Goal: Entertainment & Leisure: Consume media (video, audio)

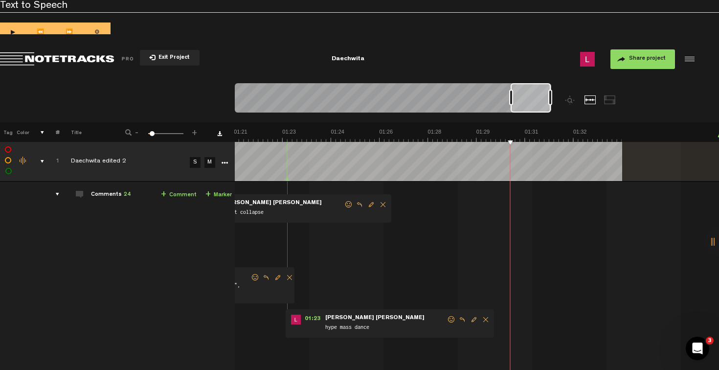
scroll to position [0, 2520]
click at [358, 59] on button "1x" at bounding box center [357, 59] width 20 height 20
click at [312, 56] on button "Go to beginning" at bounding box center [312, 59] width 20 height 20
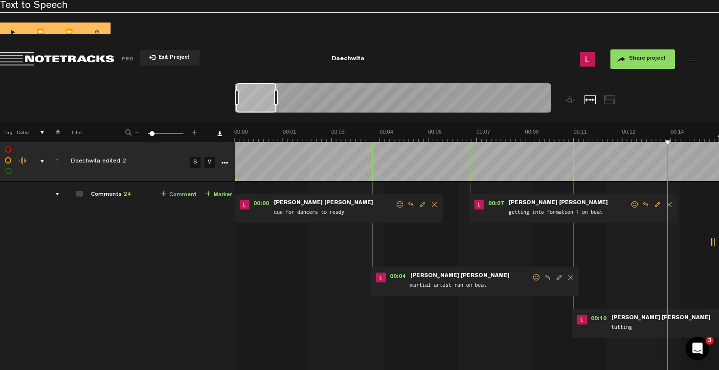
scroll to position [0, 194]
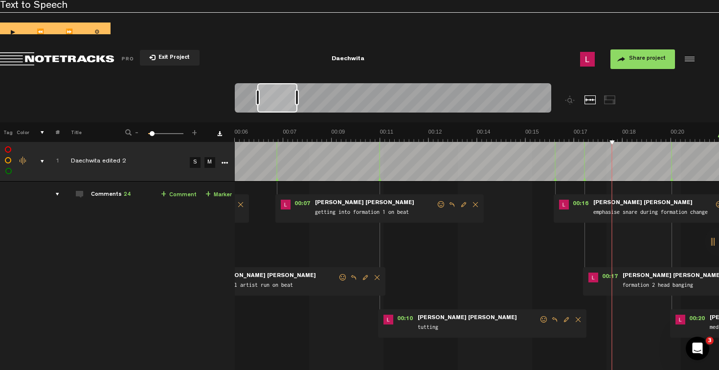
click at [355, 58] on button "1x" at bounding box center [357, 59] width 20 height 20
click at [314, 58] on button "Go to beginning" at bounding box center [312, 59] width 20 height 20
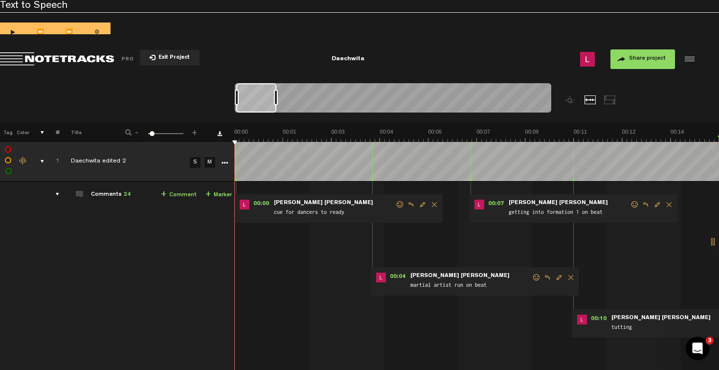
scroll to position [0, 0]
click at [471, 126] on th at bounding box center [476, 132] width 485 height 20
click at [360, 60] on button "1x" at bounding box center [357, 59] width 20 height 20
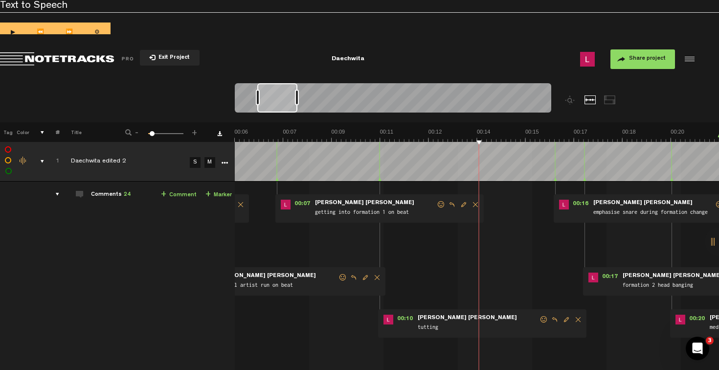
scroll to position [0, 194]
click at [361, 59] on button "1x" at bounding box center [357, 59] width 20 height 20
click at [354, 57] on button "1x" at bounding box center [357, 59] width 20 height 20
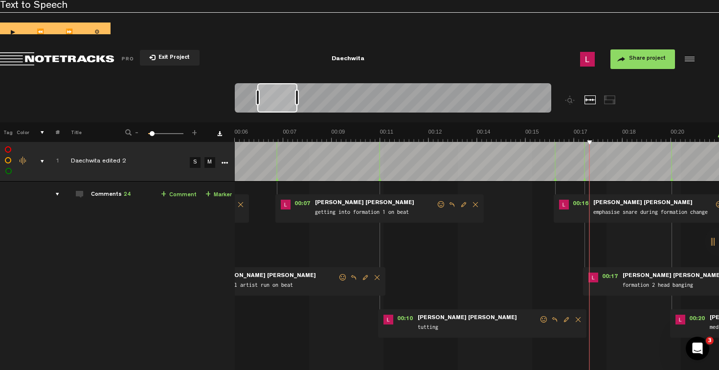
click at [354, 57] on button "1x" at bounding box center [357, 59] width 20 height 20
